Goal: Task Accomplishment & Management: Manage account settings

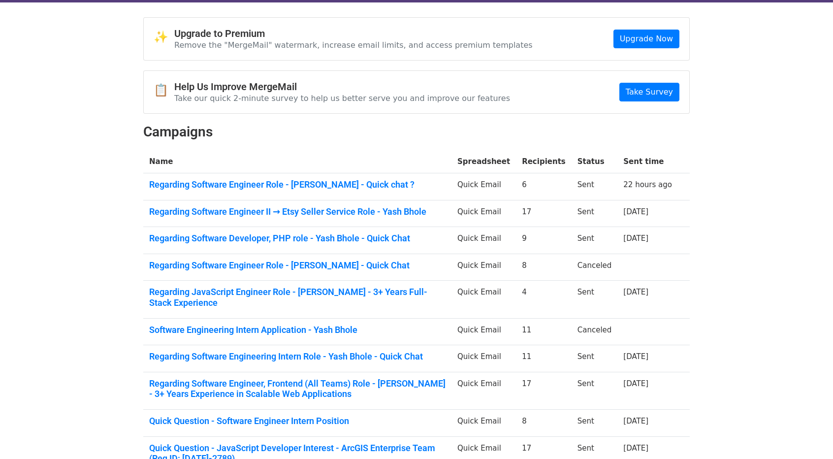
scroll to position [49, 0]
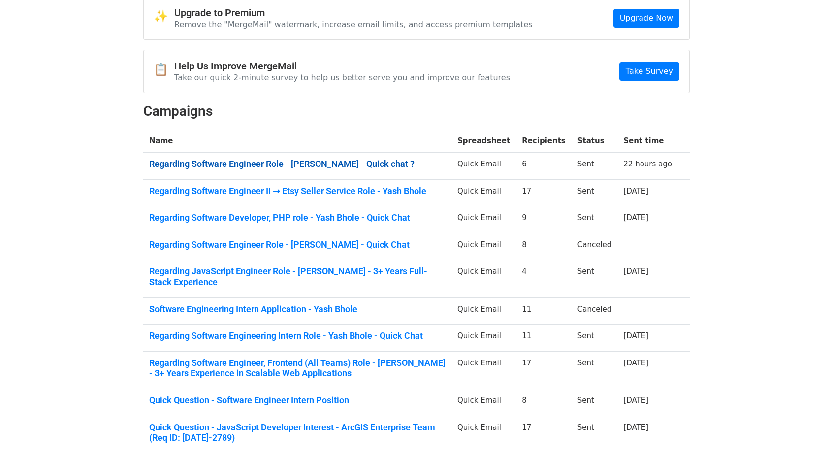
click at [249, 166] on link "Regarding Software Engineer Role - Yash Bhole - Quick chat ?" at bounding box center [297, 164] width 296 height 11
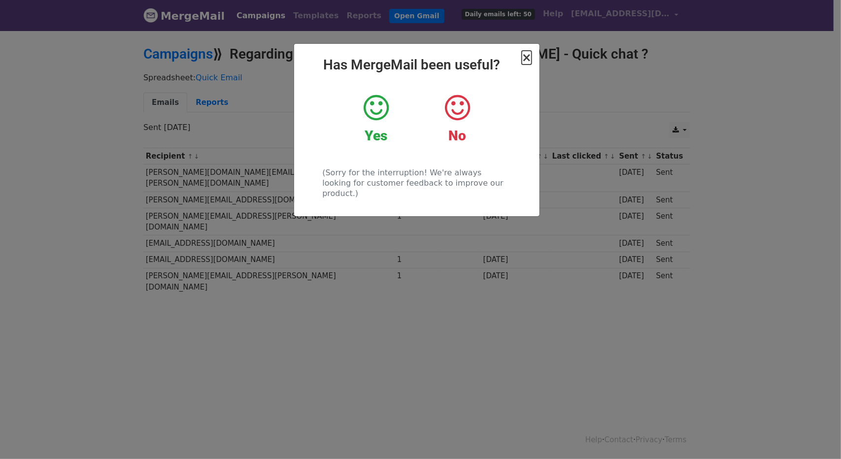
click at [526, 53] on span "×" at bounding box center [526, 58] width 10 height 14
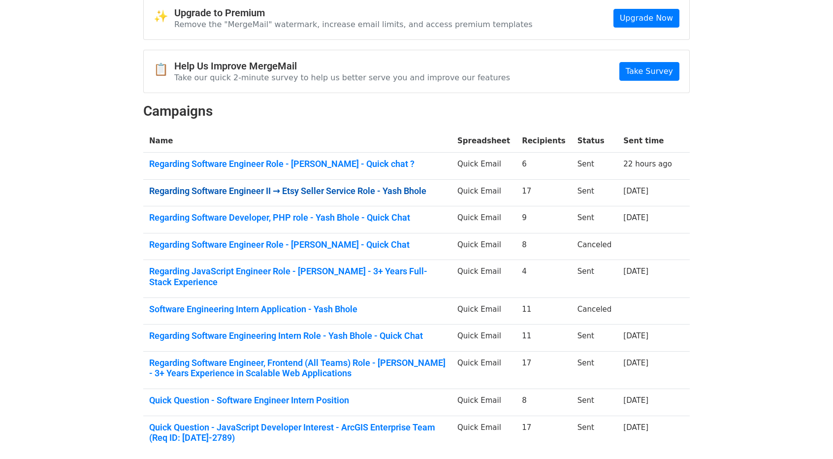
click at [383, 187] on link "Regarding Software Engineer II → Etsy Seller Service Role - Yash Bhole" at bounding box center [297, 191] width 296 height 11
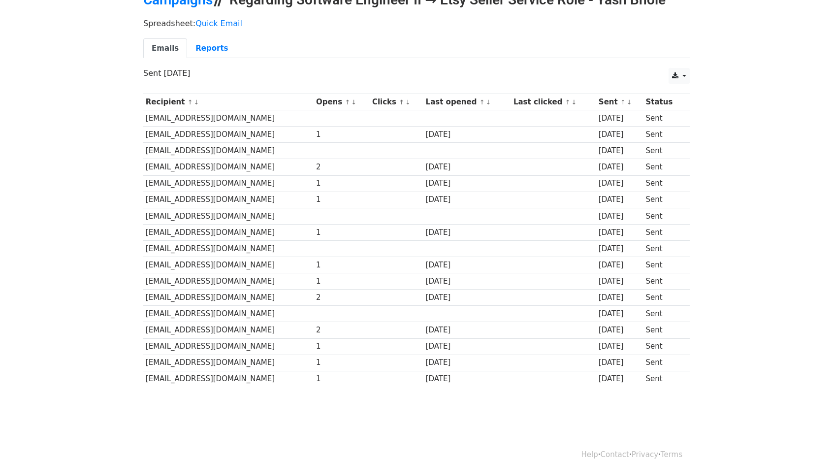
scroll to position [61, 0]
